Goal: Task Accomplishment & Management: Use online tool/utility

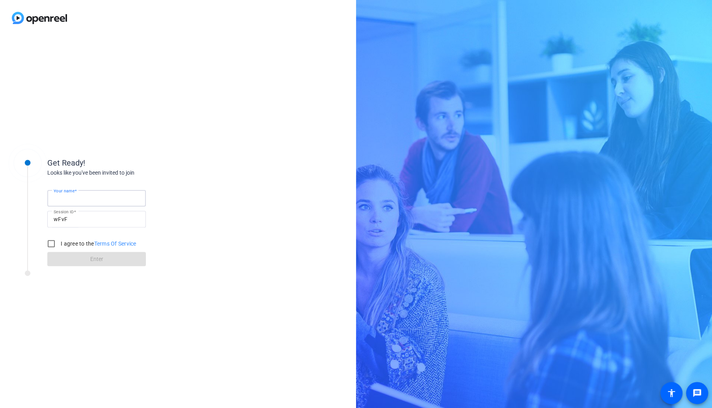
click at [92, 198] on input "Your name" at bounding box center [97, 198] width 86 height 9
type input "[PERSON_NAME]"
click at [52, 243] on input "I agree to the Terms Of Service" at bounding box center [51, 244] width 16 height 16
checkbox input "true"
click at [84, 259] on span at bounding box center [96, 258] width 99 height 19
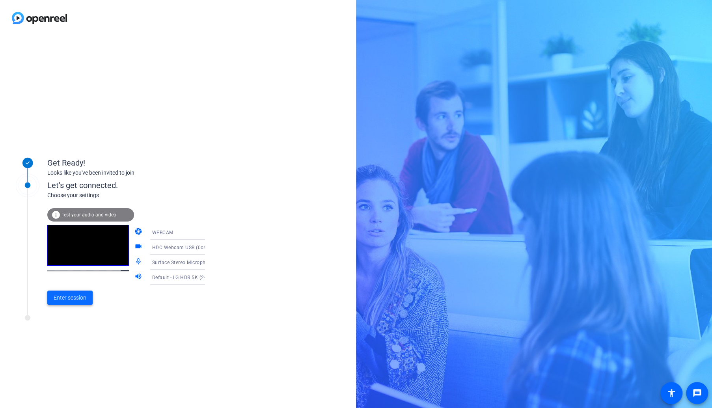
click at [63, 294] on span "Enter session" at bounding box center [70, 298] width 33 height 8
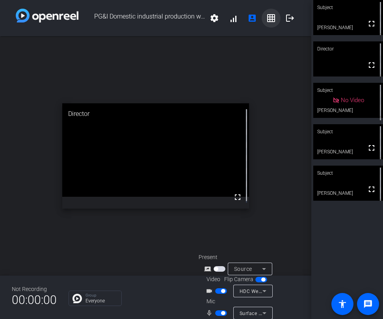
click at [267, 18] on mat-icon "grid_on" at bounding box center [270, 17] width 9 height 9
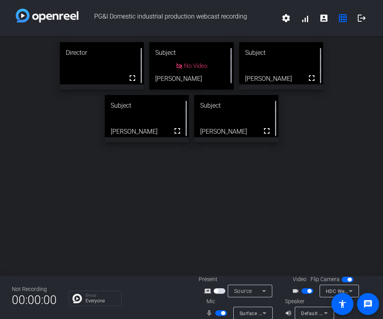
click at [121, 233] on div "Director fullscreen Subject No Video [PERSON_NAME] Subject fullscreen [PERSON_N…" at bounding box center [191, 155] width 383 height 239
